Goal: Task Accomplishment & Management: Use online tool/utility

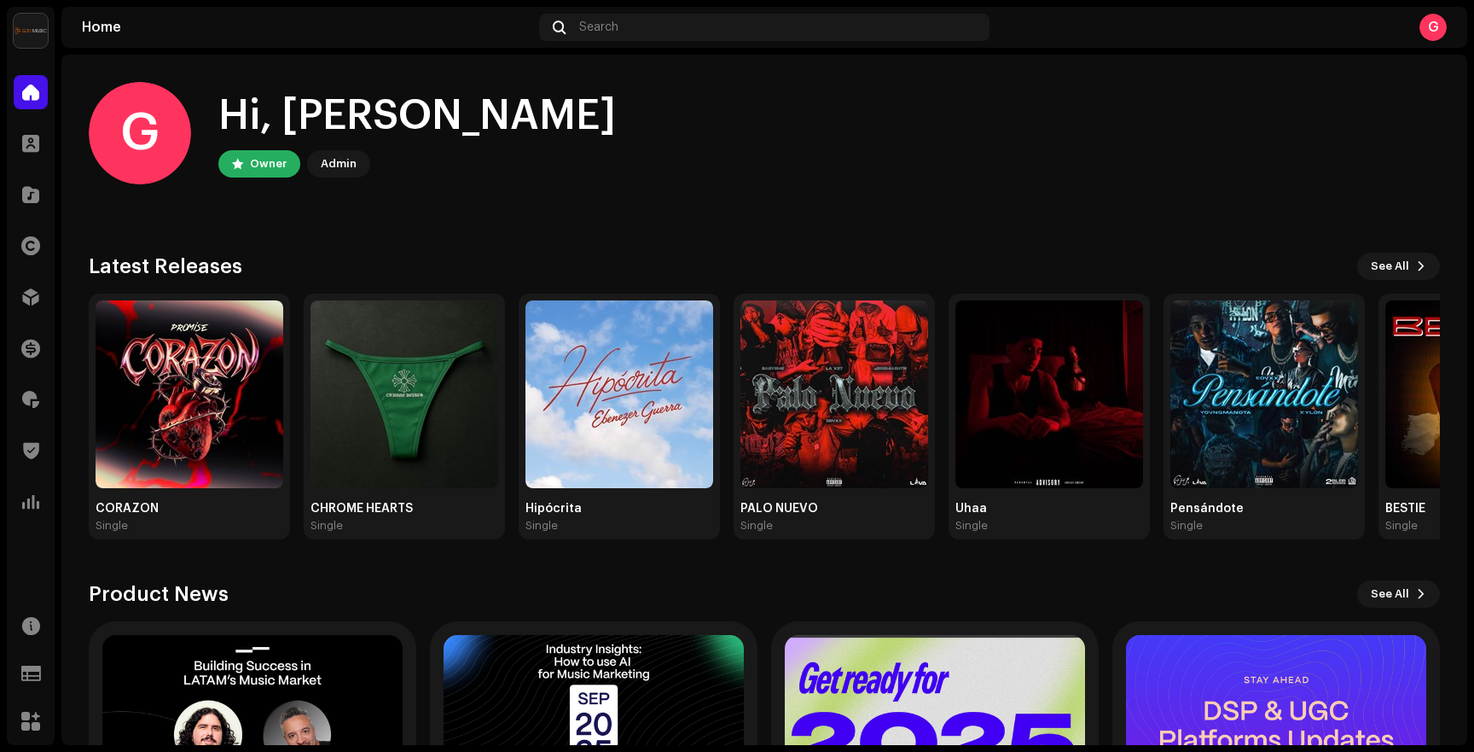
click at [32, 433] on div "Trust & Safety" at bounding box center [31, 451] width 48 height 48
click at [32, 439] on div at bounding box center [31, 450] width 34 height 34
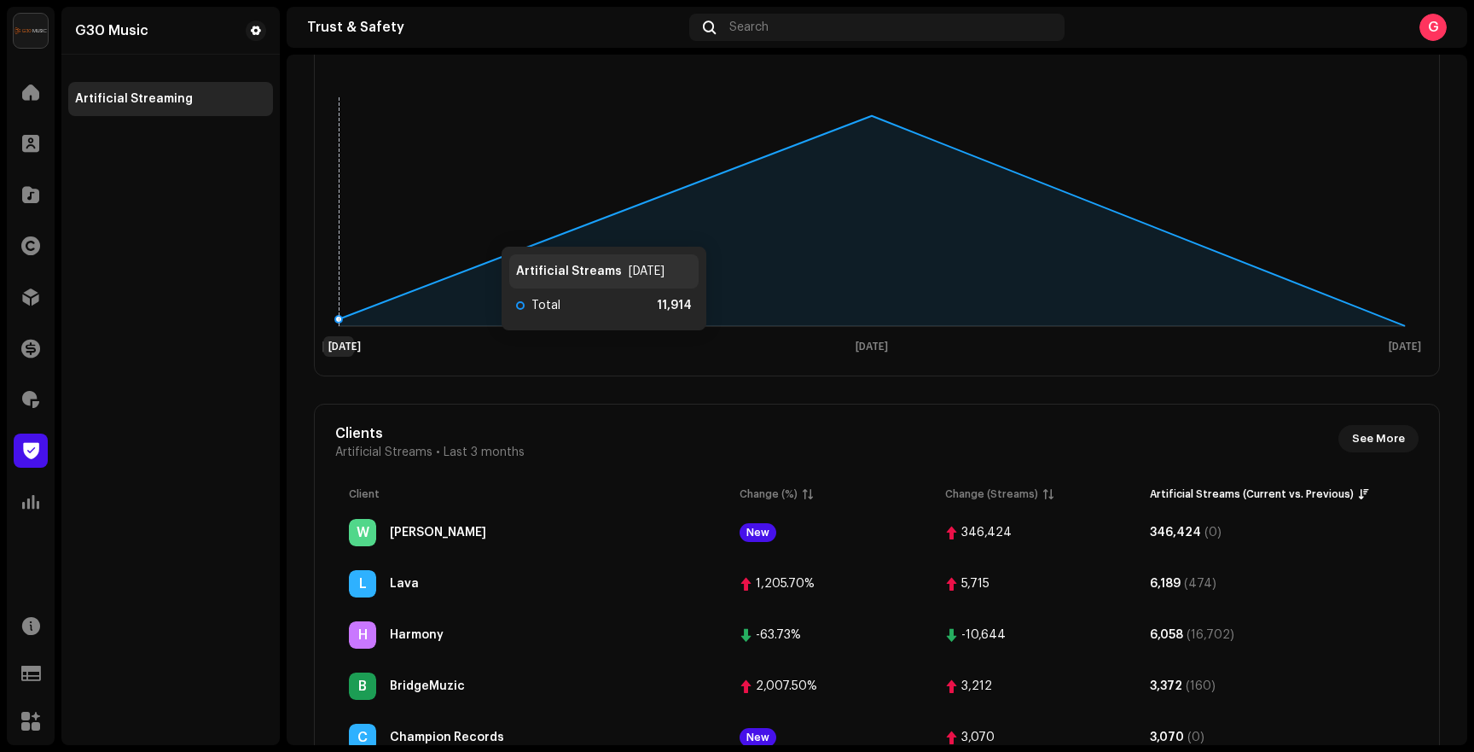
scroll to position [221, 0]
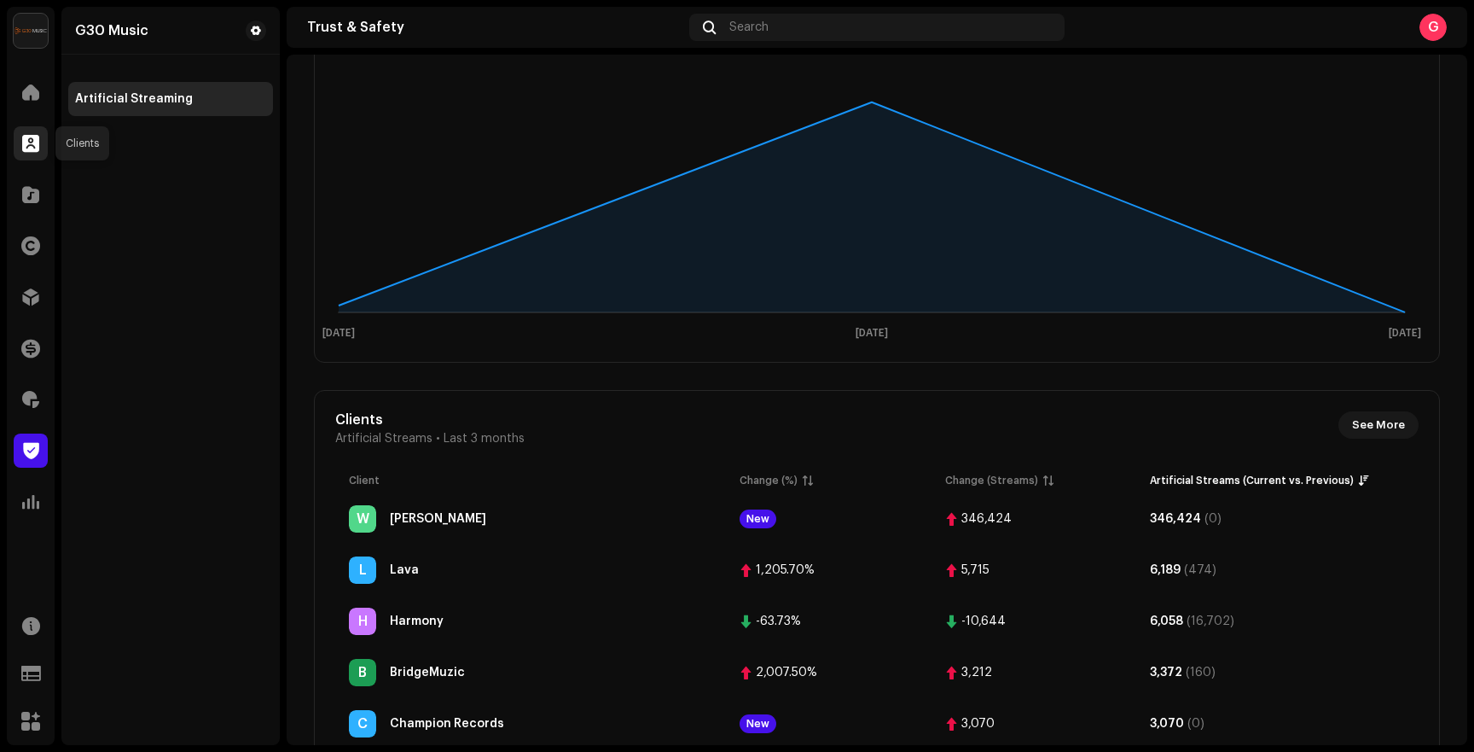
click at [30, 137] on span at bounding box center [30, 144] width 17 height 14
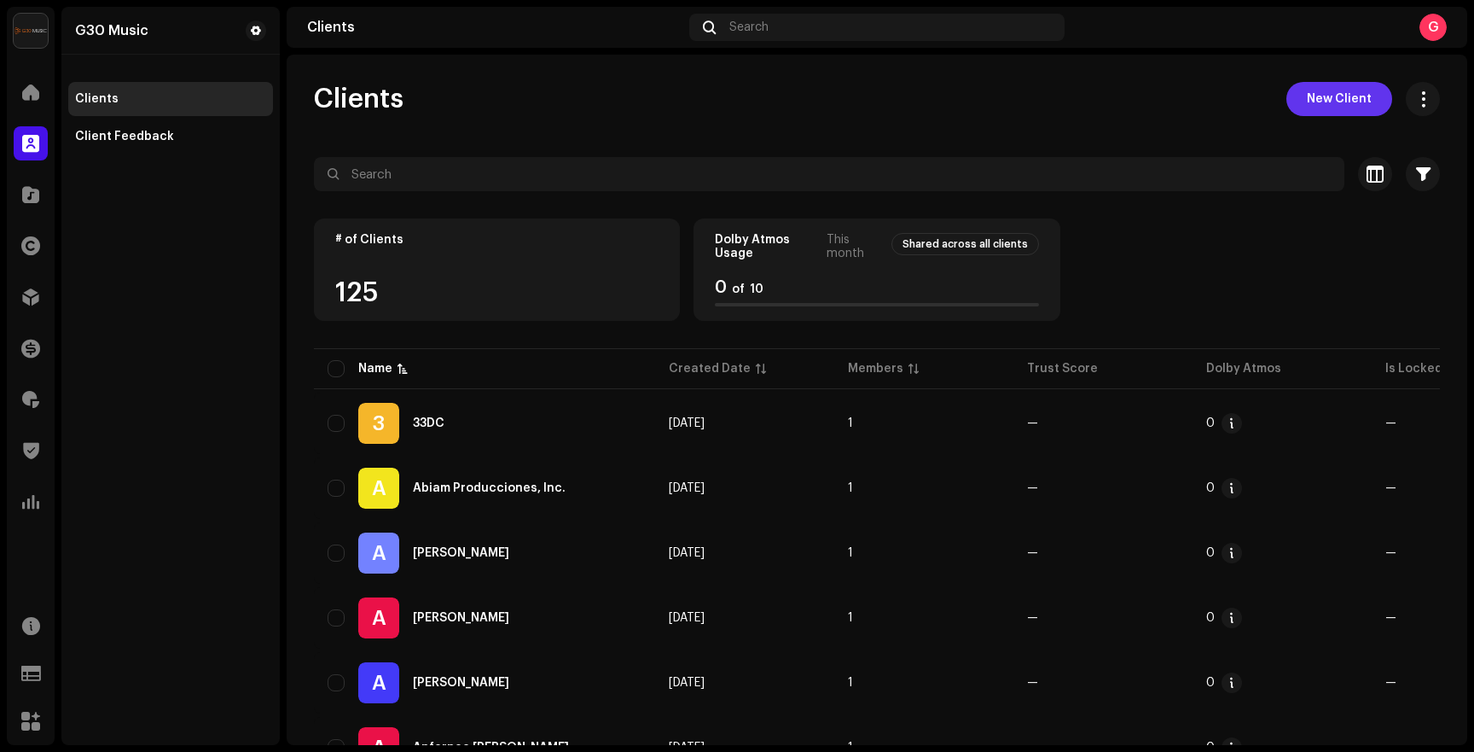
click at [1326, 107] on span "New Client" at bounding box center [1339, 99] width 65 height 34
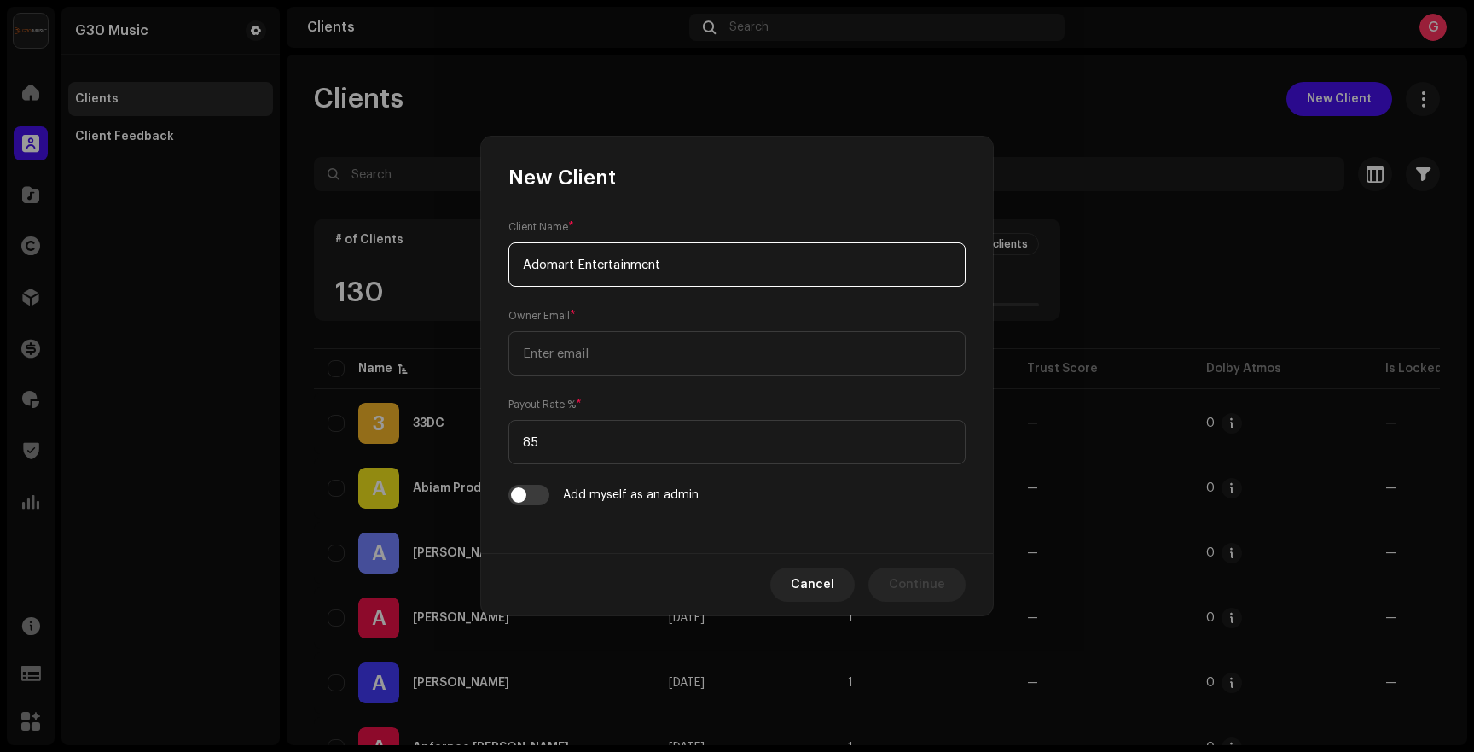
type input "Adomart Entertainment"
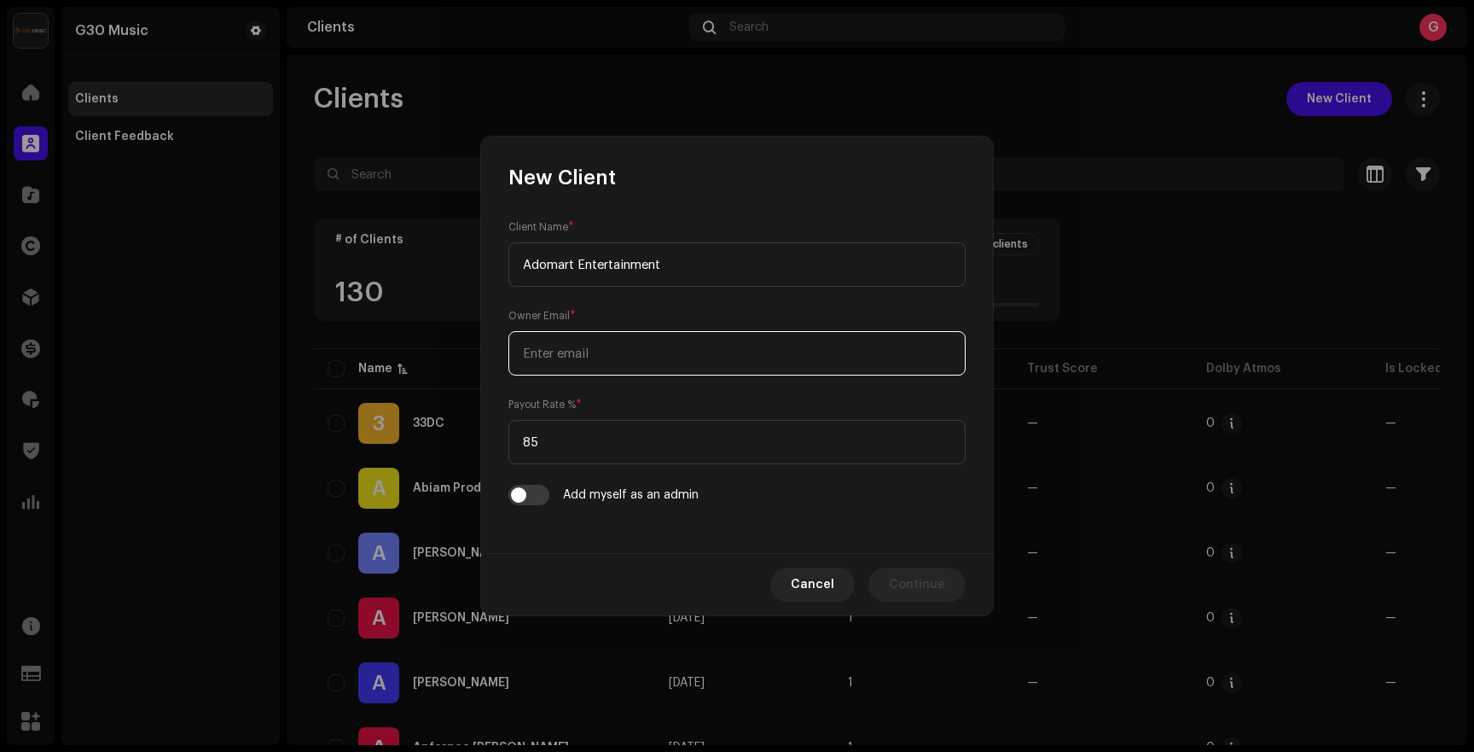
click at [564, 353] on input "email" at bounding box center [737, 353] width 457 height 44
paste input "[PERSON_NAME][EMAIL_ADDRESS][DOMAIN_NAME]"
type input "[PERSON_NAME][EMAIL_ADDRESS][DOMAIN_NAME]"
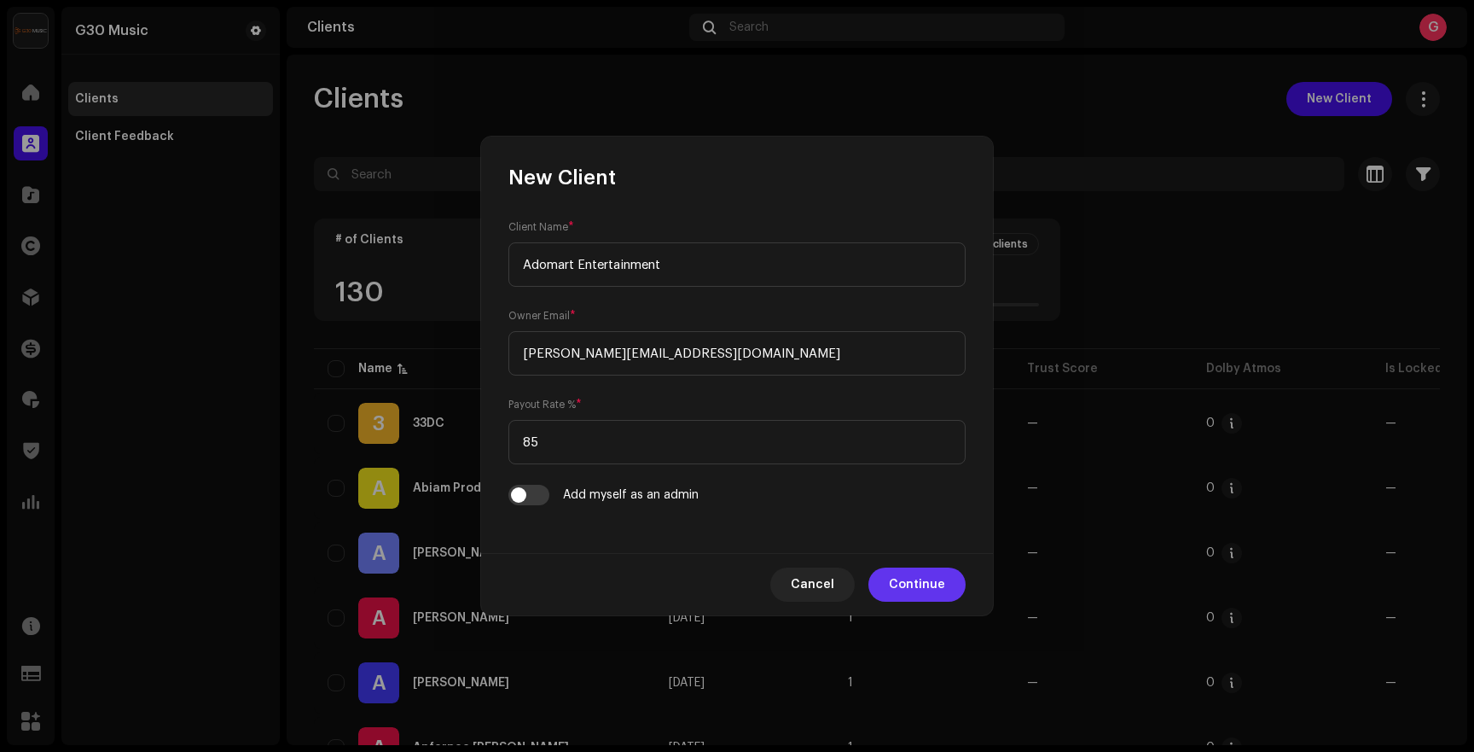
click at [909, 578] on span "Continue" at bounding box center [917, 584] width 56 height 34
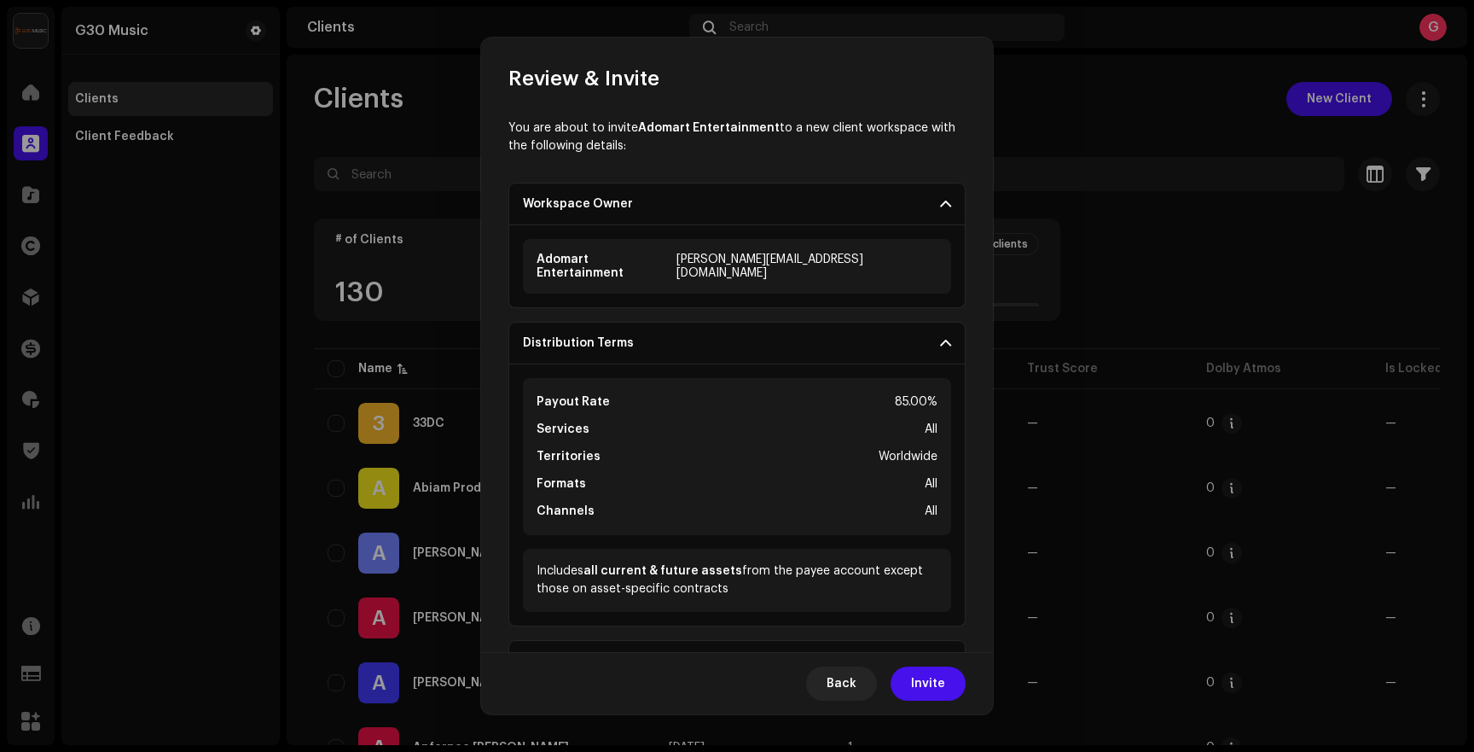
scroll to position [253, 0]
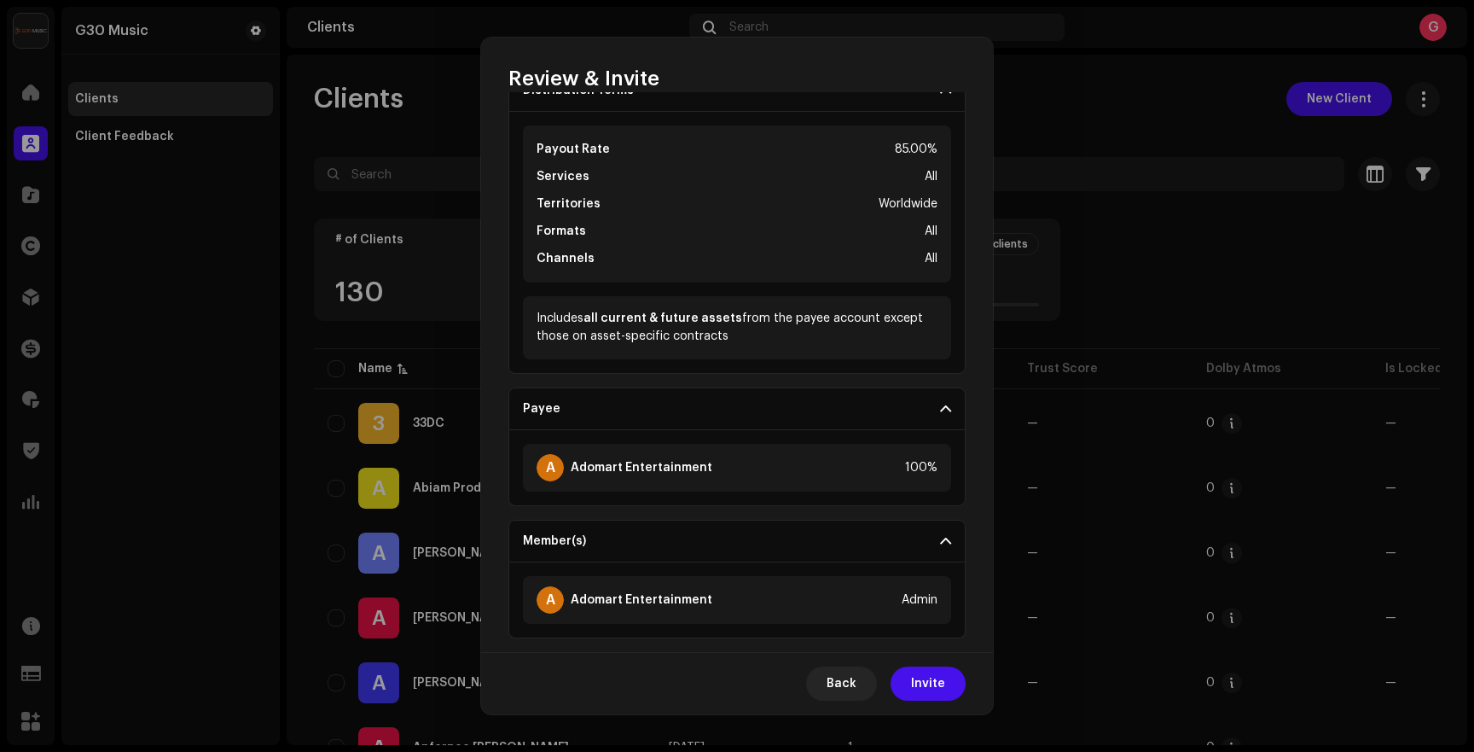
click at [940, 534] on span at bounding box center [945, 541] width 11 height 14
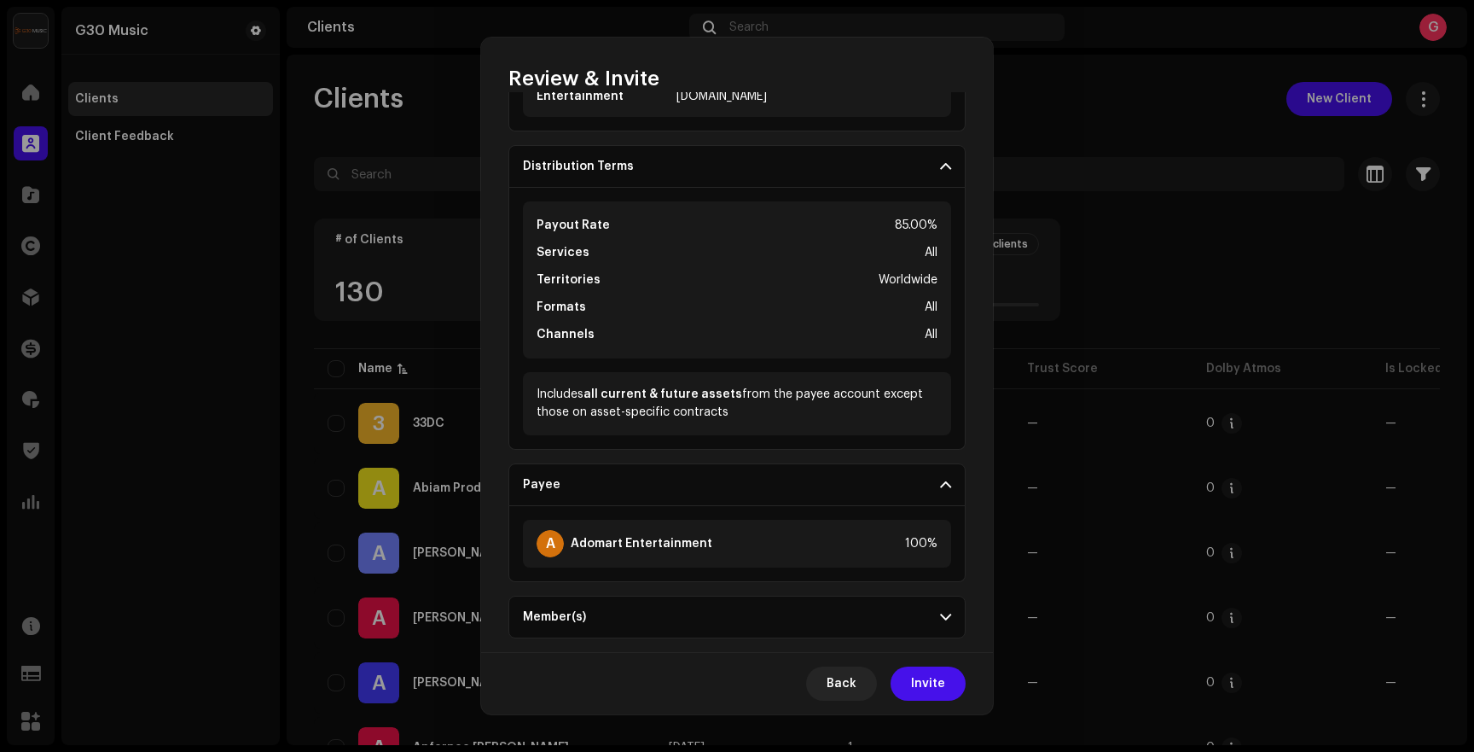
click at [930, 613] on p-accordion-header "Member(s)" at bounding box center [737, 617] width 457 height 43
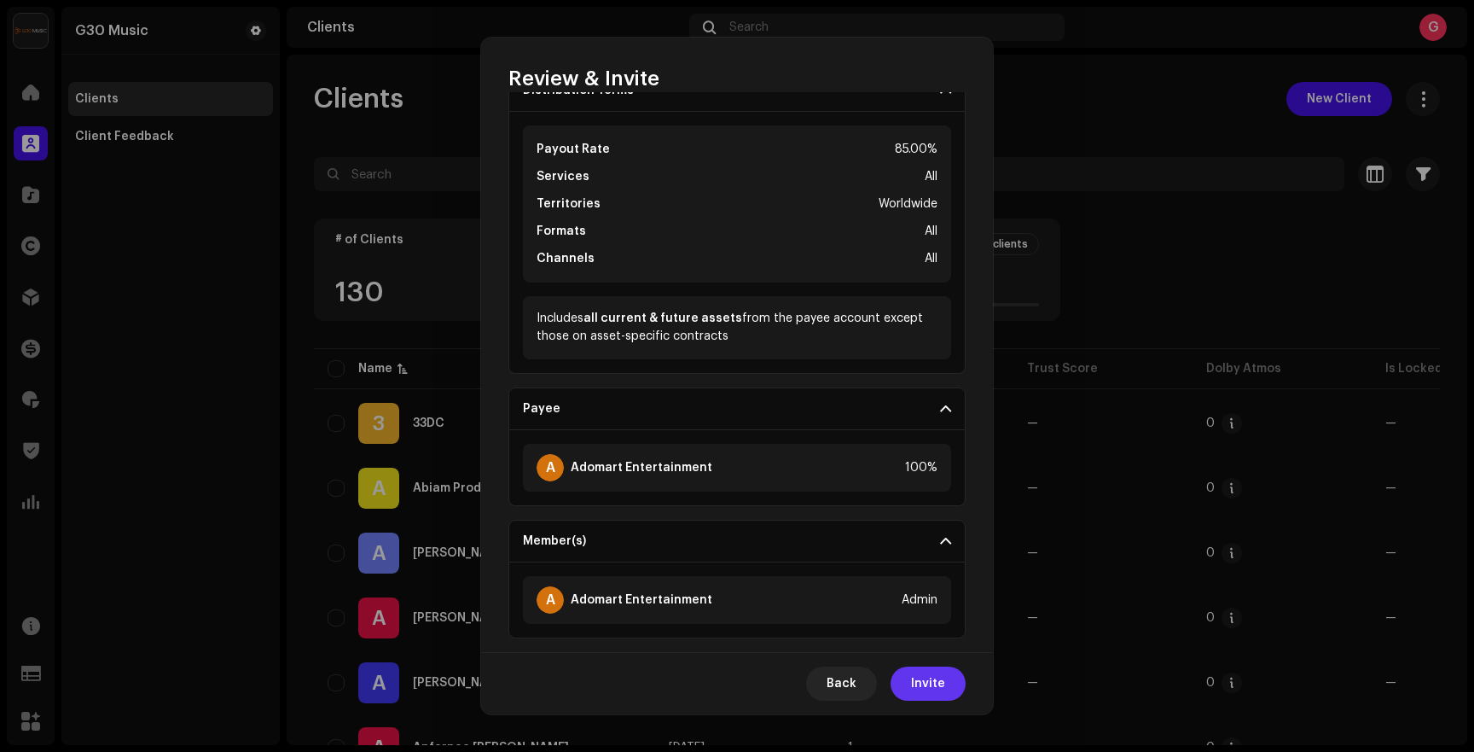
click at [928, 667] on span "Invite" at bounding box center [928, 683] width 34 height 34
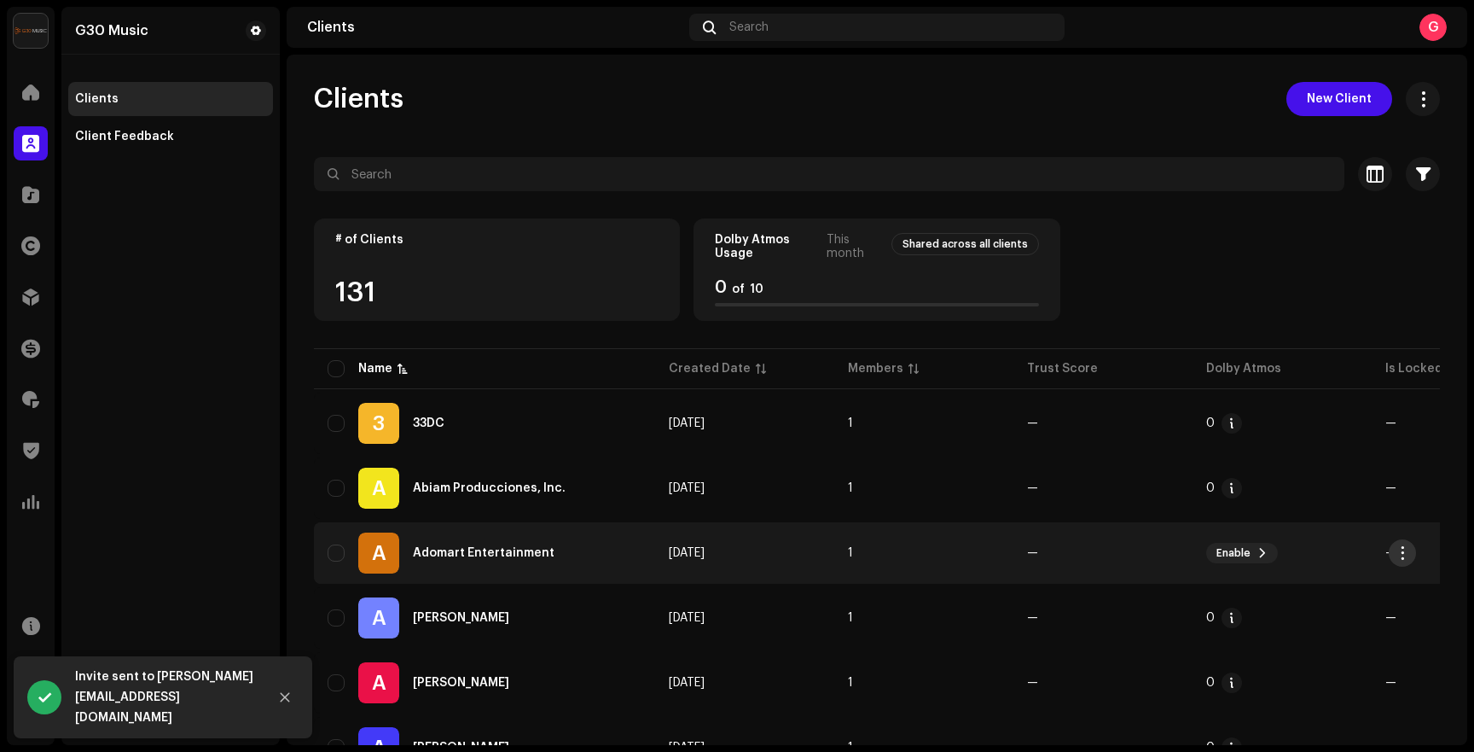
click at [1405, 554] on span "button" at bounding box center [1403, 553] width 13 height 14
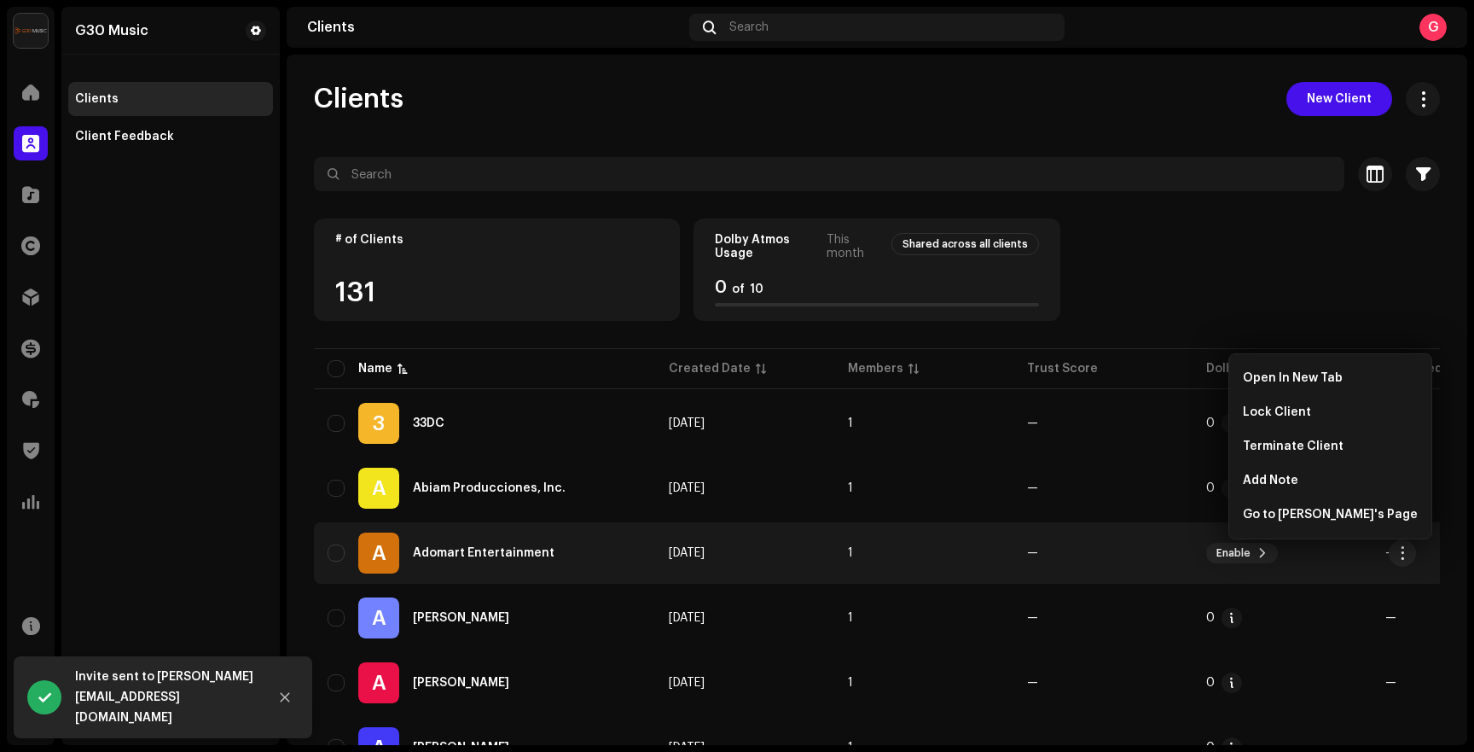
click at [1077, 558] on re-a-table-badge "—" at bounding box center [1103, 553] width 152 height 12
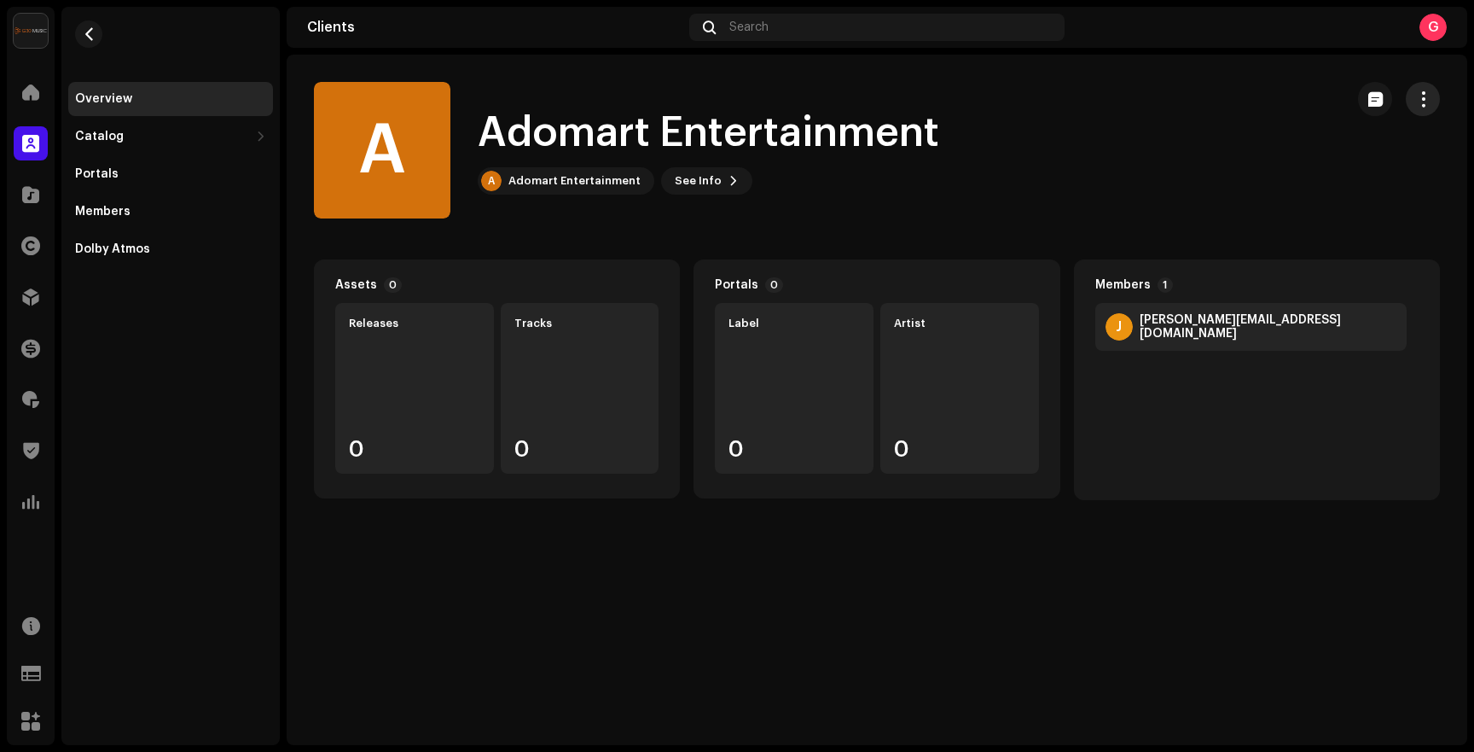
click at [1409, 98] on button "button" at bounding box center [1423, 99] width 34 height 34
click at [1074, 168] on div "A Adomart Entertainment A Adomart Entertainment See Info" at bounding box center [822, 150] width 1017 height 137
click at [116, 214] on div "Members" at bounding box center [102, 212] width 55 height 14
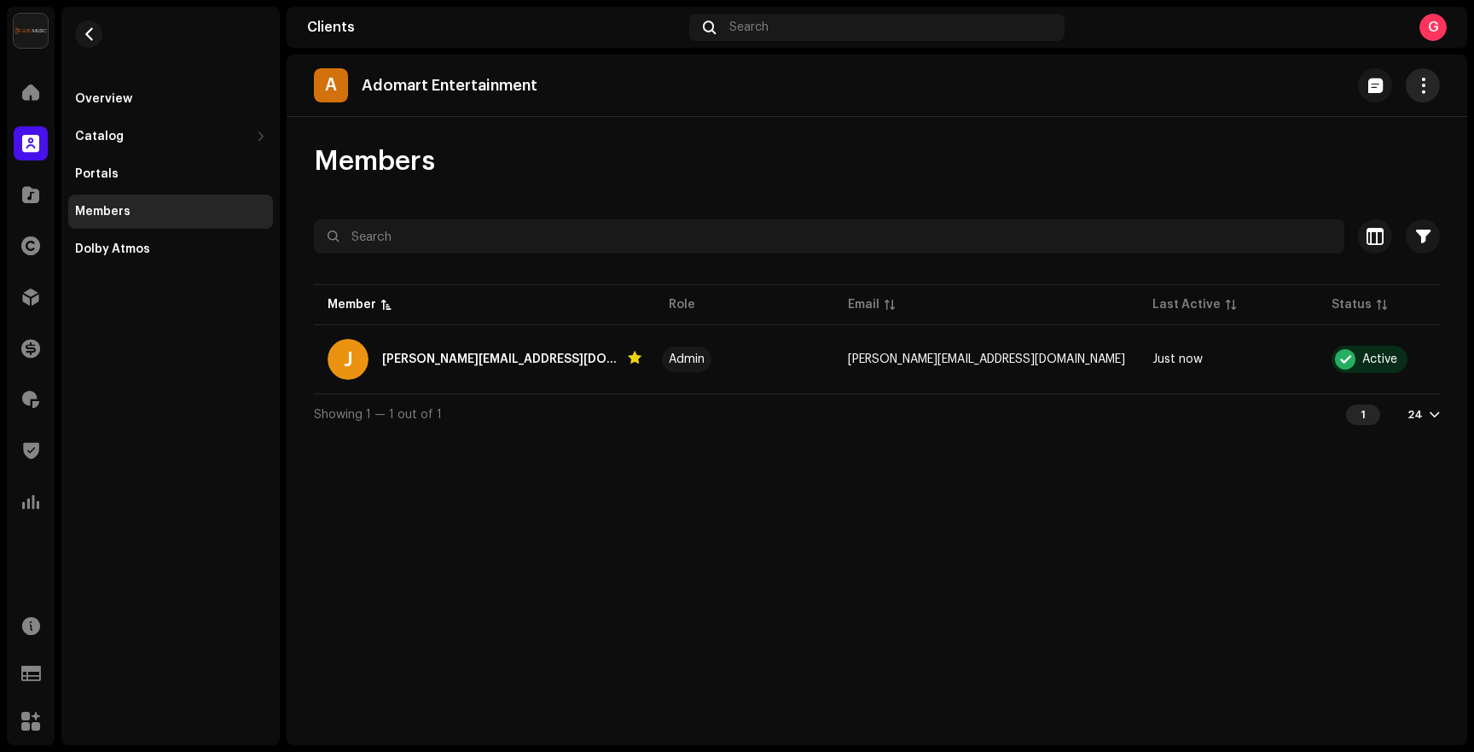
click at [1422, 95] on button "button" at bounding box center [1423, 85] width 34 height 34
click at [1008, 161] on div "Members" at bounding box center [877, 161] width 1126 height 34
click at [30, 396] on span at bounding box center [30, 399] width 17 height 14
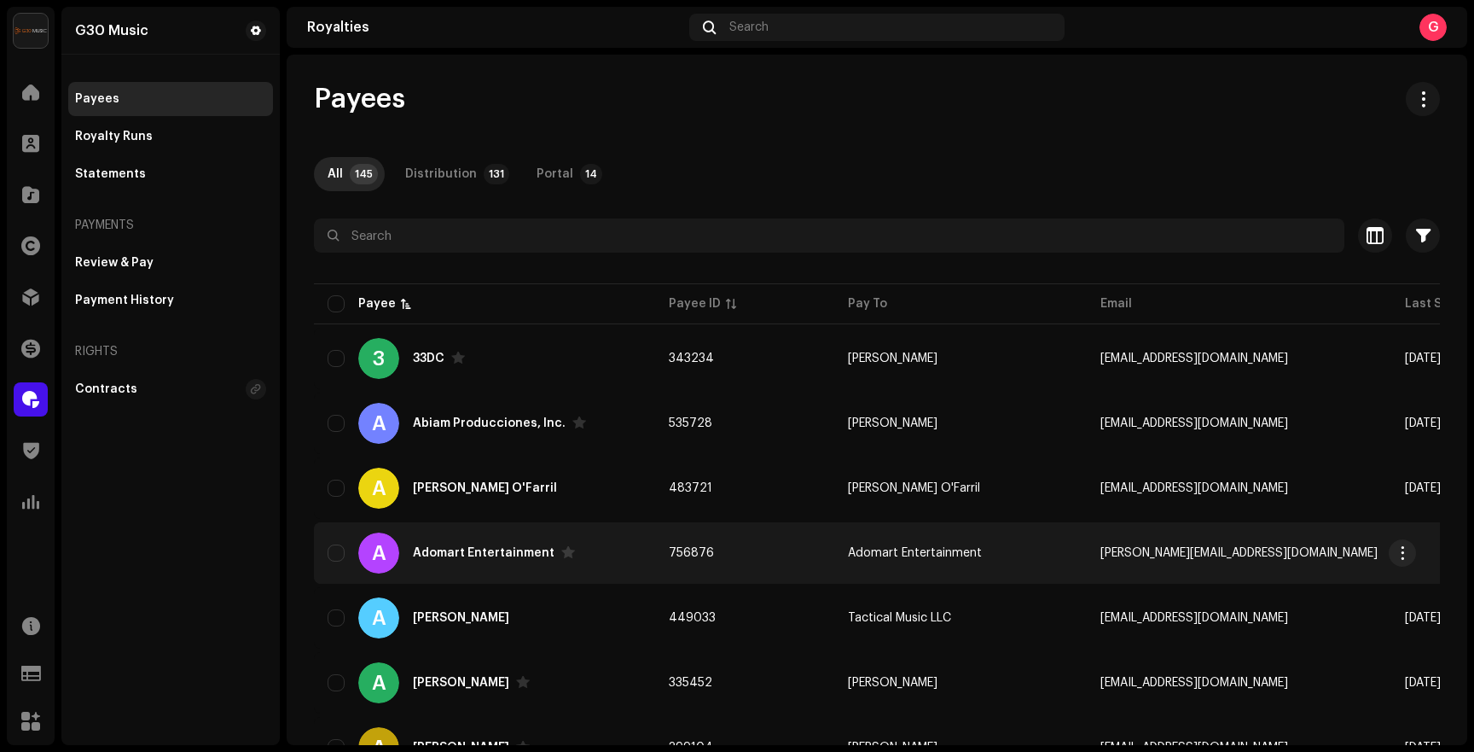
click at [503, 556] on div "Adomart Entertainment" at bounding box center [484, 553] width 142 height 12
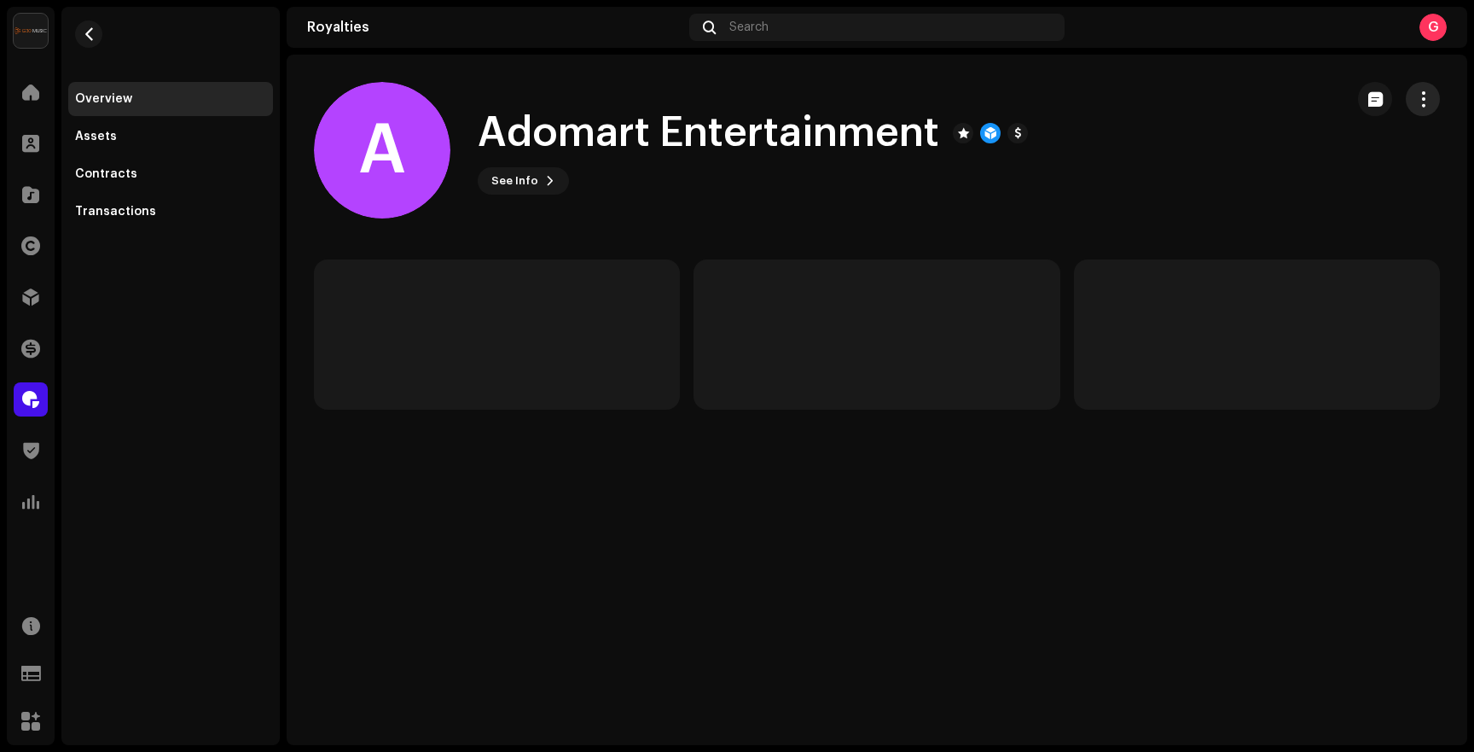
click at [1418, 92] on span "button" at bounding box center [1423, 99] width 16 height 14
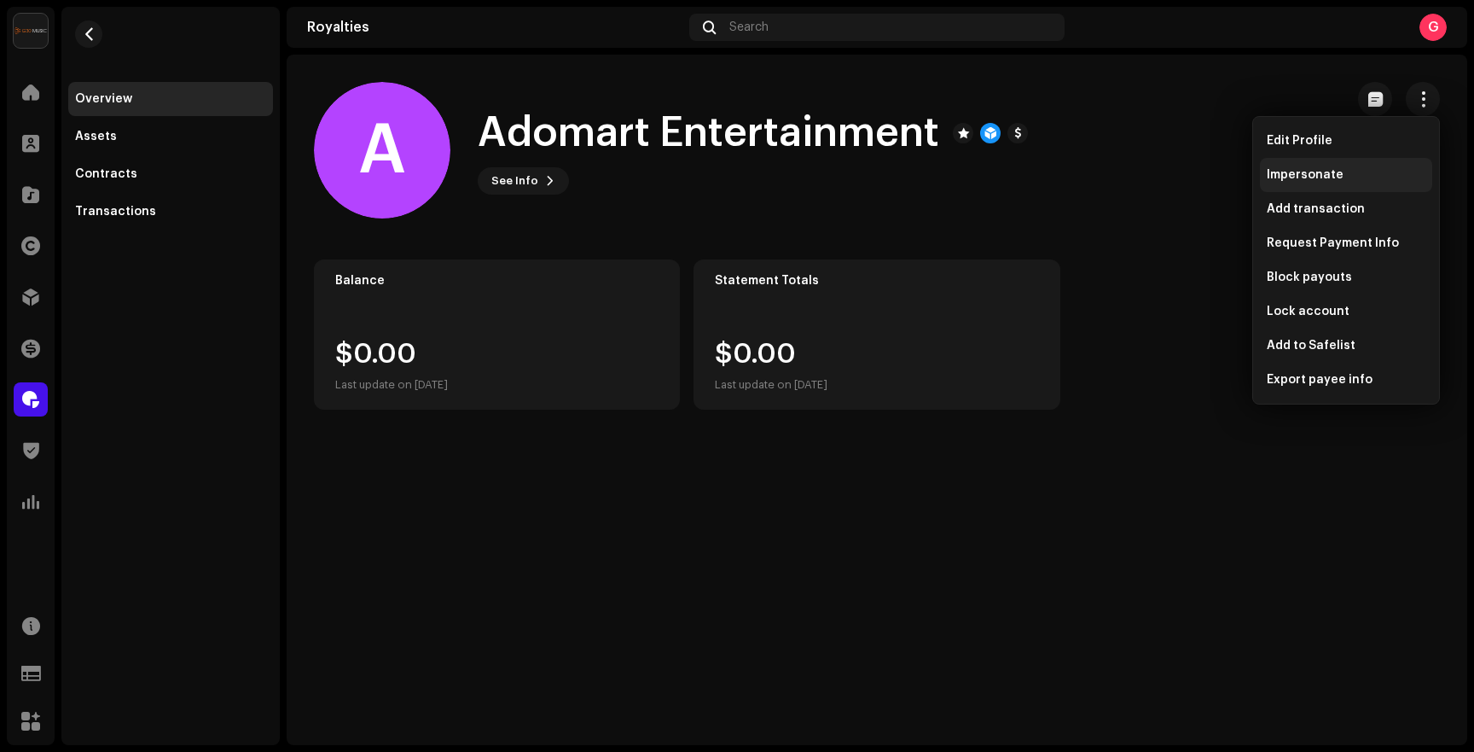
click at [1302, 168] on span "Impersonate" at bounding box center [1305, 175] width 77 height 14
